Goal: Task Accomplishment & Management: Manage account settings

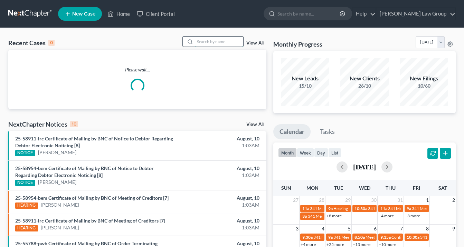
drag, startPoint x: 208, startPoint y: 41, endPoint x: 213, endPoint y: 38, distance: 6.0
click at [208, 40] on input "search" at bounding box center [219, 42] width 48 height 10
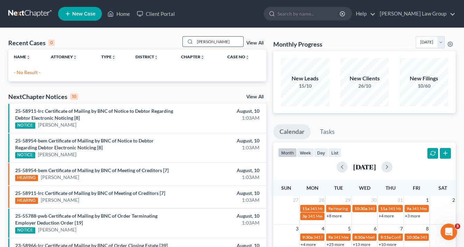
click at [205, 39] on input "heberson" at bounding box center [219, 42] width 48 height 10
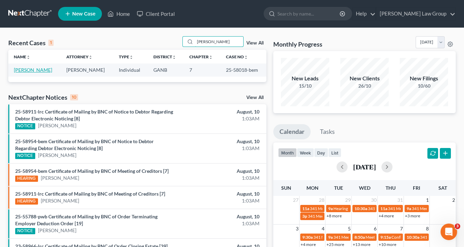
type input "[PERSON_NAME]"
click at [33, 68] on link "[PERSON_NAME]" at bounding box center [33, 70] width 38 height 6
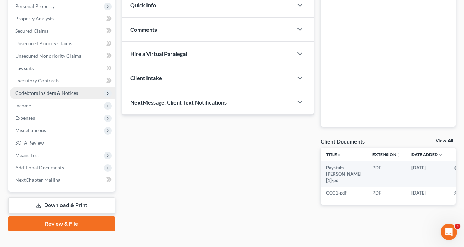
scroll to position [131, 0]
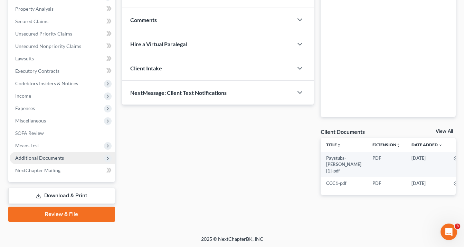
click at [48, 157] on span "Additional Documents" at bounding box center [39, 158] width 49 height 6
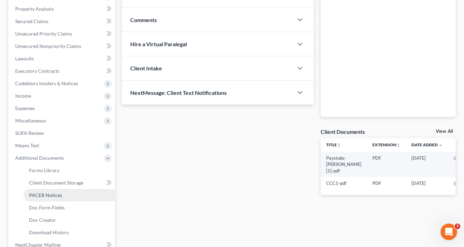
click at [58, 196] on span "PACER Notices" at bounding box center [45, 195] width 33 height 6
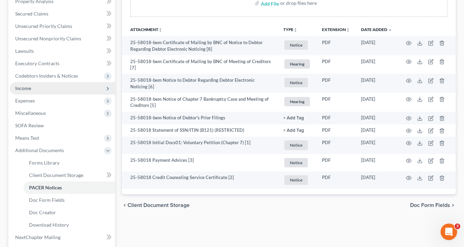
scroll to position [138, 0]
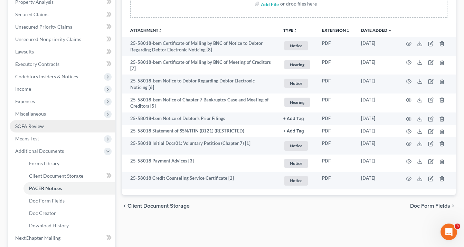
click at [38, 127] on span "SOFA Review" at bounding box center [29, 126] width 29 height 6
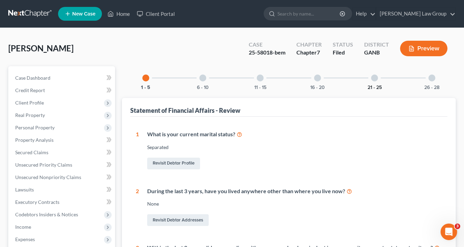
click at [379, 89] on button "21 - 25" at bounding box center [374, 87] width 14 height 5
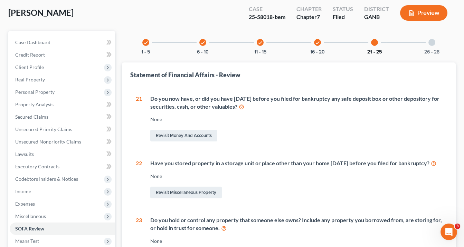
scroll to position [34, 0]
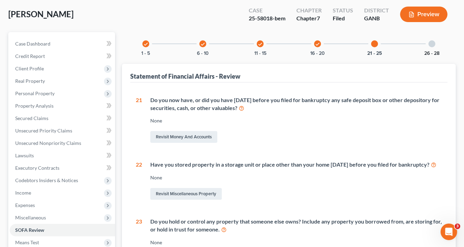
click at [434, 51] on button "26 - 28" at bounding box center [431, 53] width 15 height 5
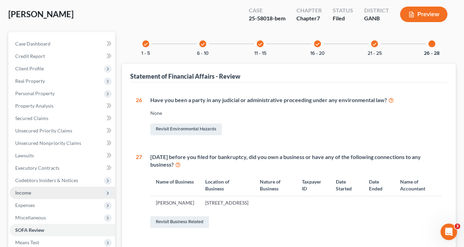
click at [38, 194] on span "Income" at bounding box center [62, 193] width 105 height 12
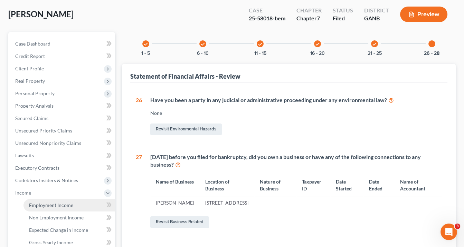
click at [47, 204] on span "Employment Income" at bounding box center [51, 205] width 44 height 6
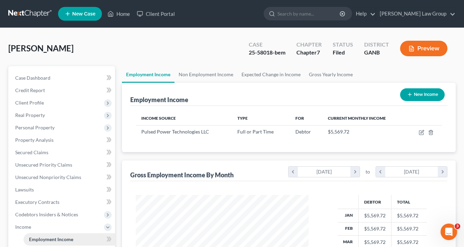
scroll to position [123, 186]
click at [126, 13] on link "Home" at bounding box center [118, 14] width 29 height 12
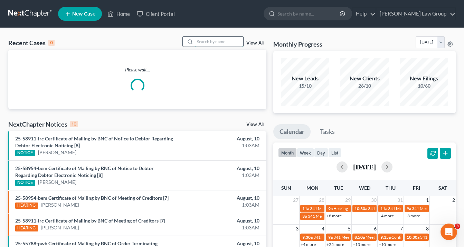
click at [209, 41] on input "search" at bounding box center [219, 42] width 48 height 10
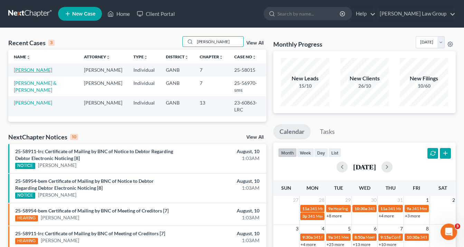
type input "harris"
click at [37, 69] on link "[PERSON_NAME]" at bounding box center [33, 70] width 38 height 6
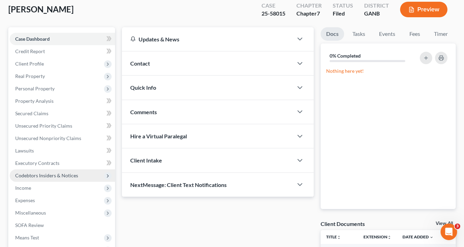
scroll to position [55, 0]
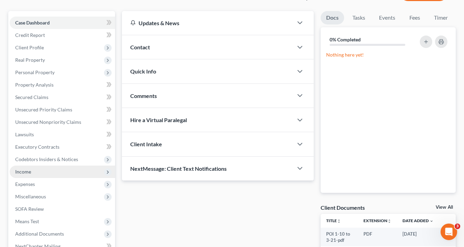
click at [37, 173] on span "Income" at bounding box center [62, 172] width 105 height 12
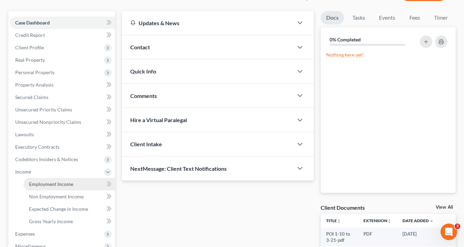
click at [38, 184] on span "Employment Income" at bounding box center [51, 184] width 44 height 6
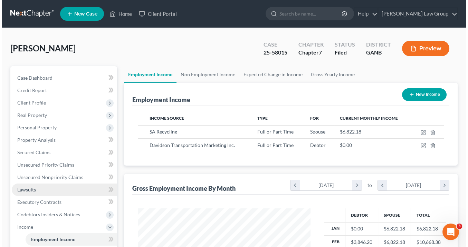
scroll to position [123, 186]
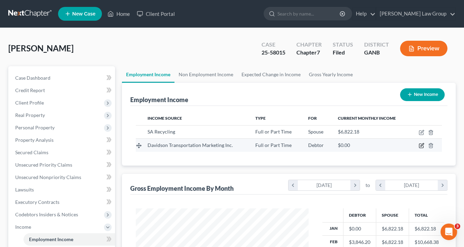
click at [420, 146] on icon "button" at bounding box center [421, 146] width 6 height 6
select select "0"
select select "10"
select select "0"
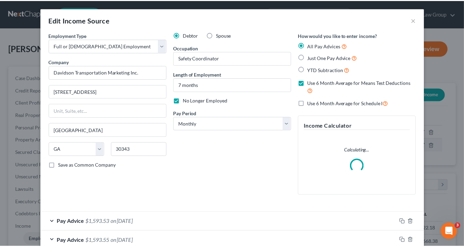
scroll to position [123, 188]
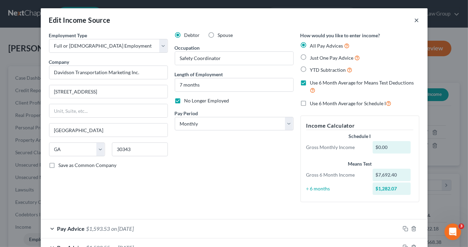
click at [414, 20] on button "×" at bounding box center [416, 20] width 5 height 8
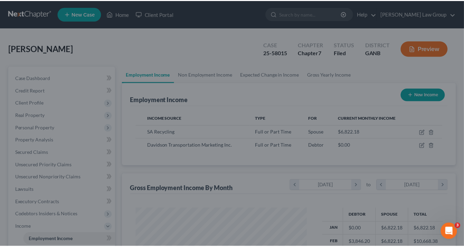
scroll to position [345171, 345108]
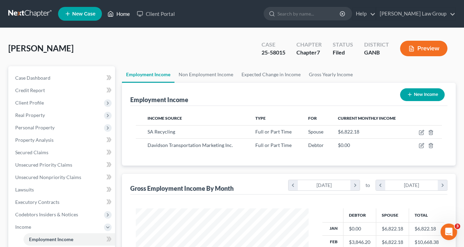
click at [120, 14] on link "Home" at bounding box center [118, 14] width 29 height 12
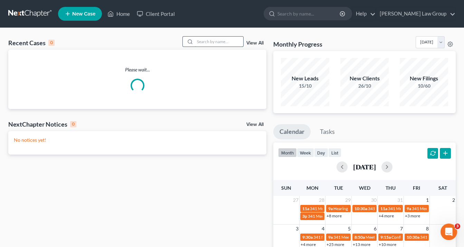
drag, startPoint x: 214, startPoint y: 42, endPoint x: 222, endPoint y: 42, distance: 7.6
click at [218, 41] on input "search" at bounding box center [219, 42] width 48 height 10
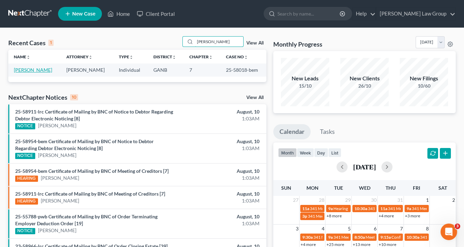
type input "[PERSON_NAME]"
click at [46, 71] on link "[PERSON_NAME]" at bounding box center [33, 70] width 38 height 6
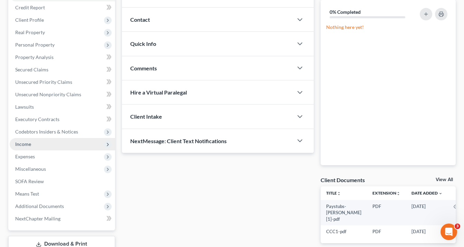
scroll to position [131, 0]
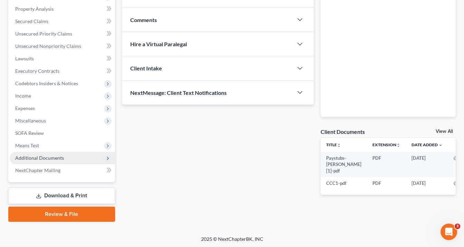
click at [65, 156] on span "Additional Documents" at bounding box center [62, 158] width 105 height 12
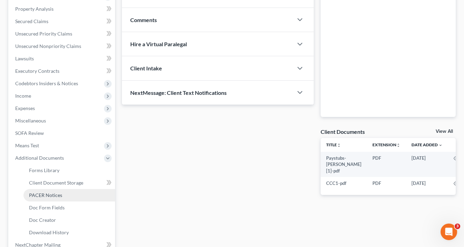
click at [69, 196] on link "PACER Notices" at bounding box center [69, 195] width 92 height 12
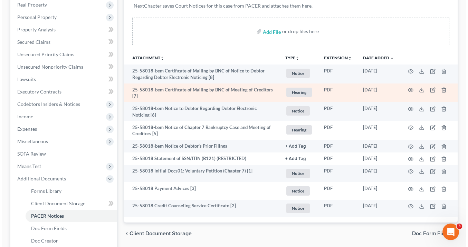
scroll to position [166, 0]
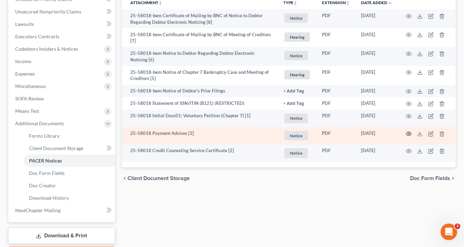
click at [410, 133] on icon "button" at bounding box center [409, 134] width 6 height 6
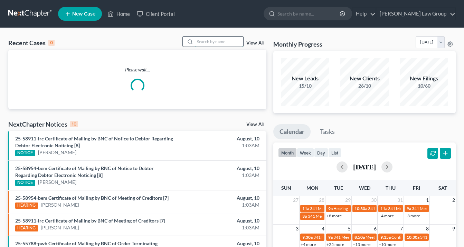
click at [222, 41] on input "search" at bounding box center [219, 42] width 48 height 10
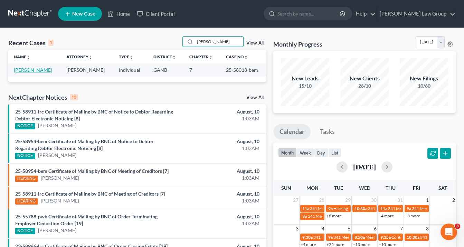
type input "[PERSON_NAME]"
click at [51, 71] on link "[PERSON_NAME]" at bounding box center [33, 70] width 38 height 6
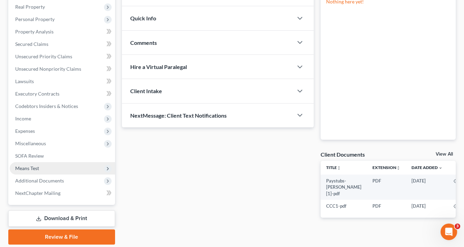
scroll to position [131, 0]
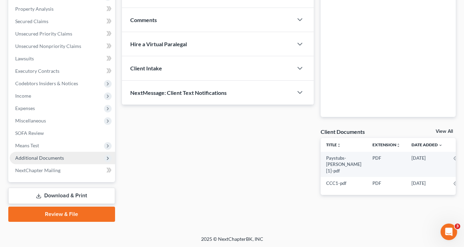
click at [57, 160] on span "Additional Documents" at bounding box center [39, 158] width 49 height 6
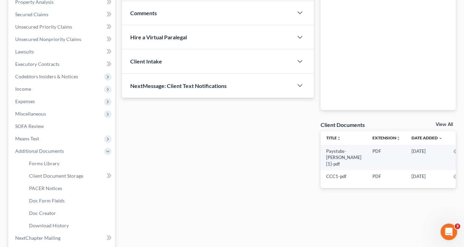
scroll to position [206, 0]
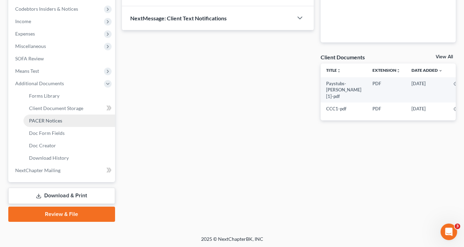
click at [60, 119] on span "PACER Notices" at bounding box center [45, 121] width 33 height 6
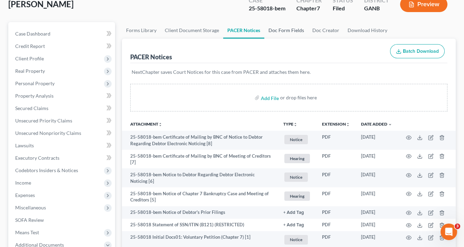
scroll to position [12, 0]
